Goal: Task Accomplishment & Management: Use online tool/utility

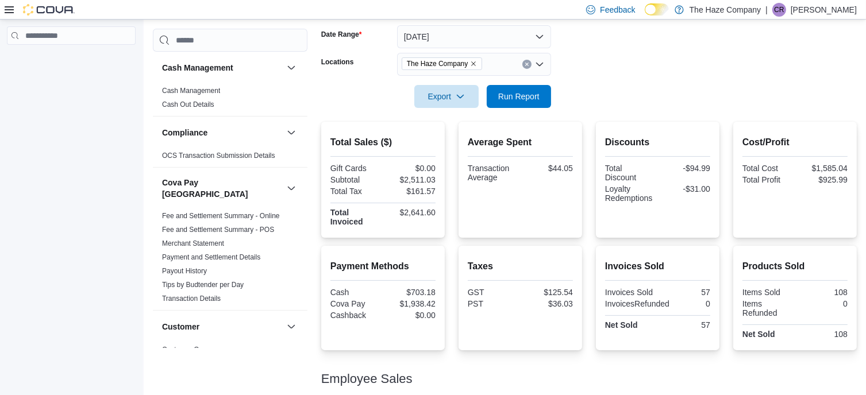
scroll to position [172, 0]
click at [445, 32] on button "Today" at bounding box center [474, 36] width 154 height 23
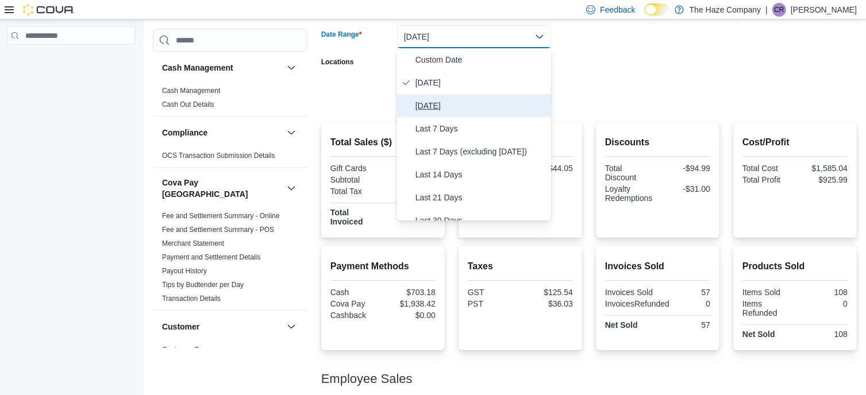
click at [446, 106] on span "Yesterday" at bounding box center [481, 106] width 131 height 14
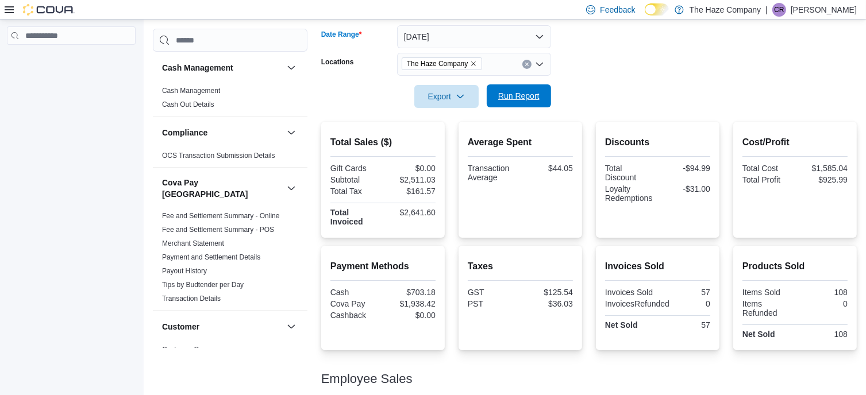
click at [515, 103] on span "Run Report" at bounding box center [519, 95] width 51 height 23
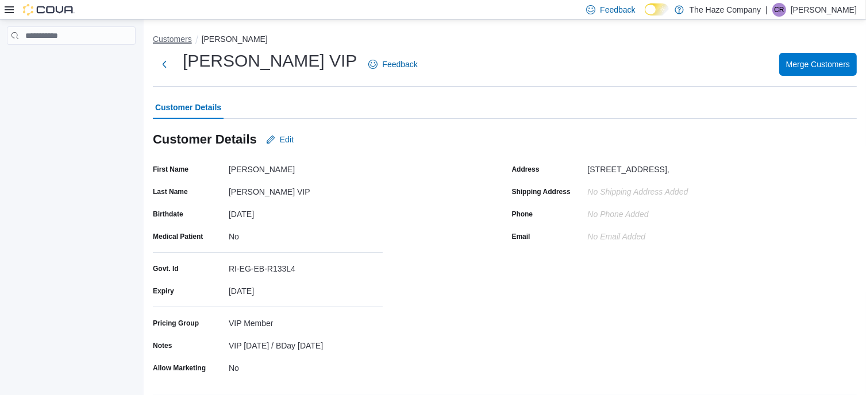
click at [187, 38] on button "Customers" at bounding box center [172, 38] width 39 height 9
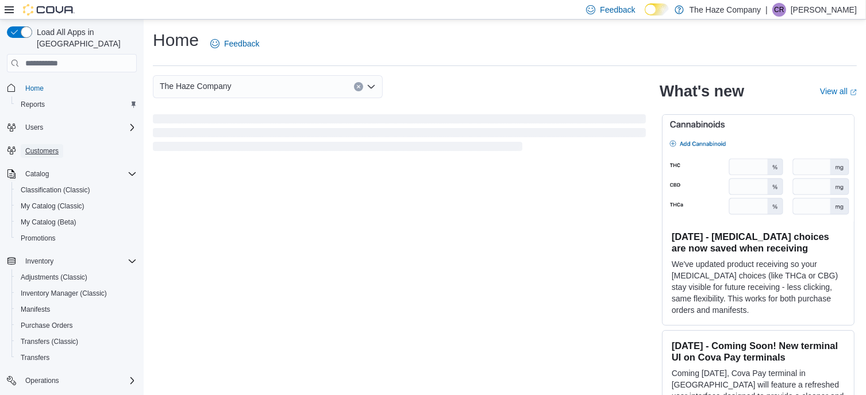
click at [45, 147] on span "Customers" at bounding box center [41, 151] width 33 height 9
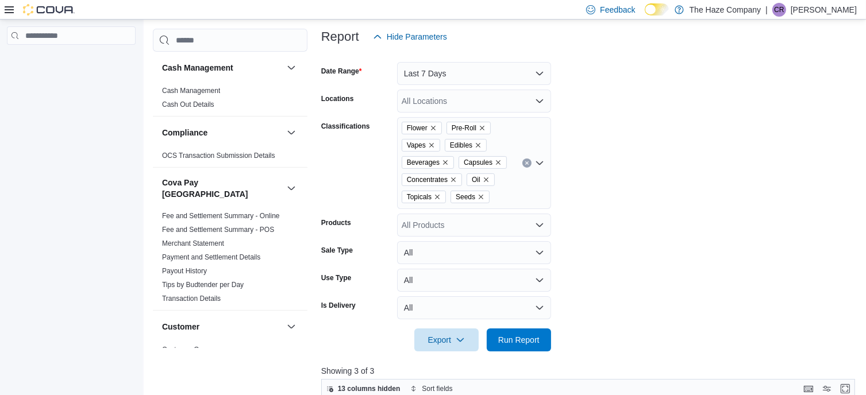
scroll to position [199, 0]
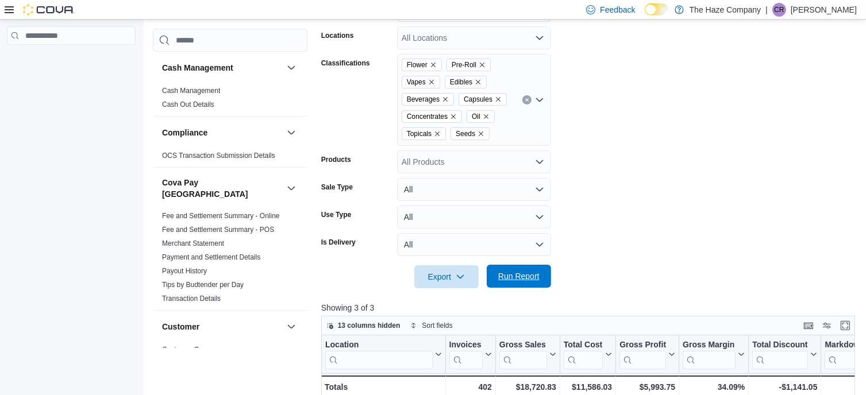
click at [529, 272] on span "Run Report" at bounding box center [518, 276] width 41 height 11
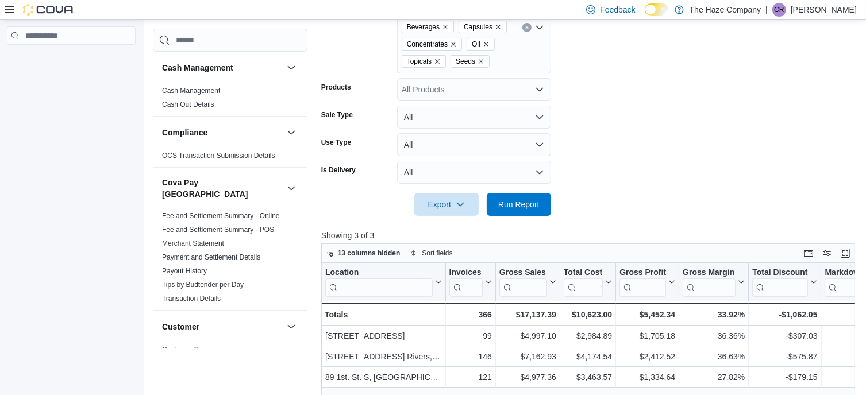
scroll to position [371, 0]
